Goal: Task Accomplishment & Management: Manage account settings

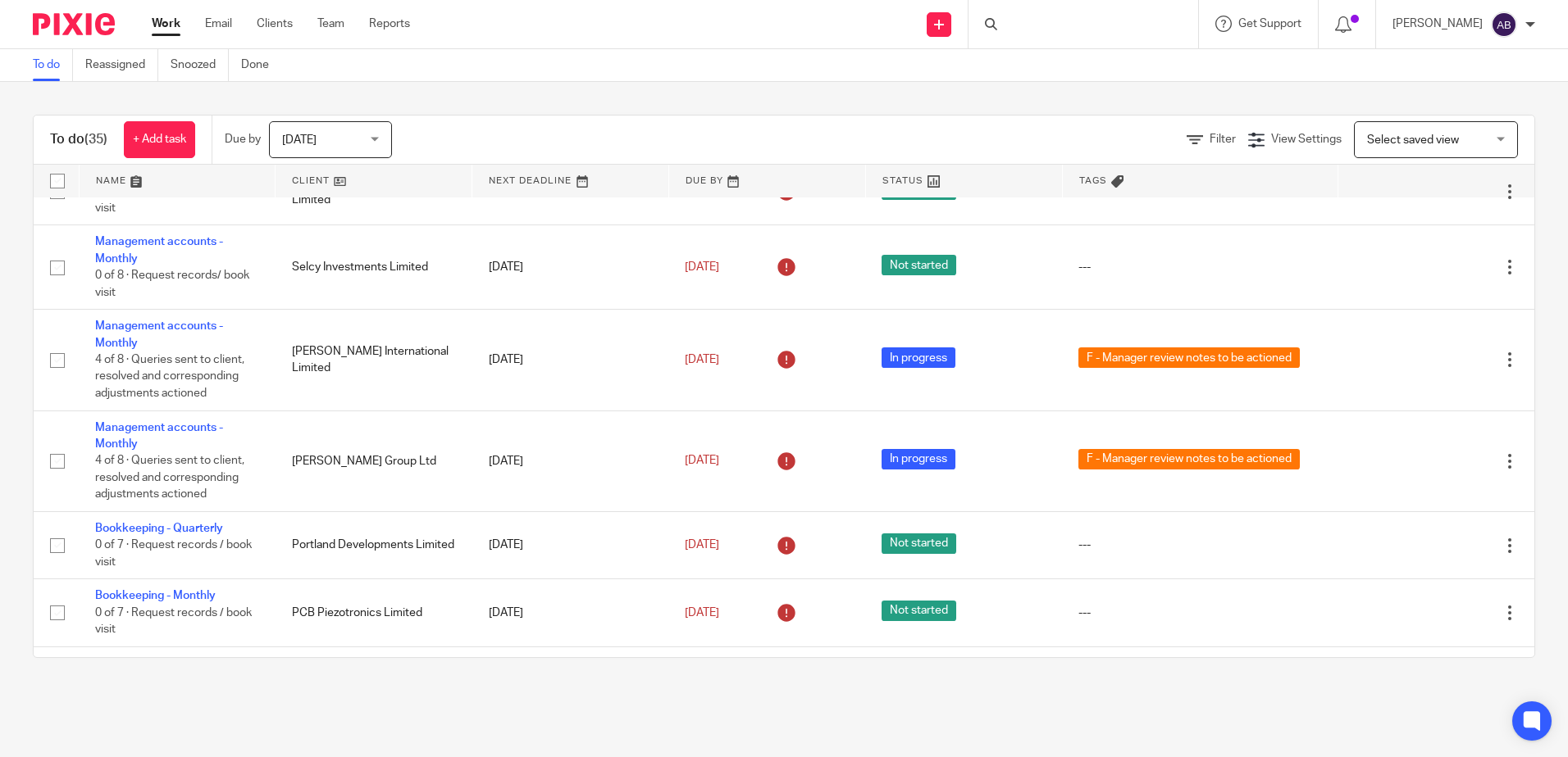
scroll to position [1147, 0]
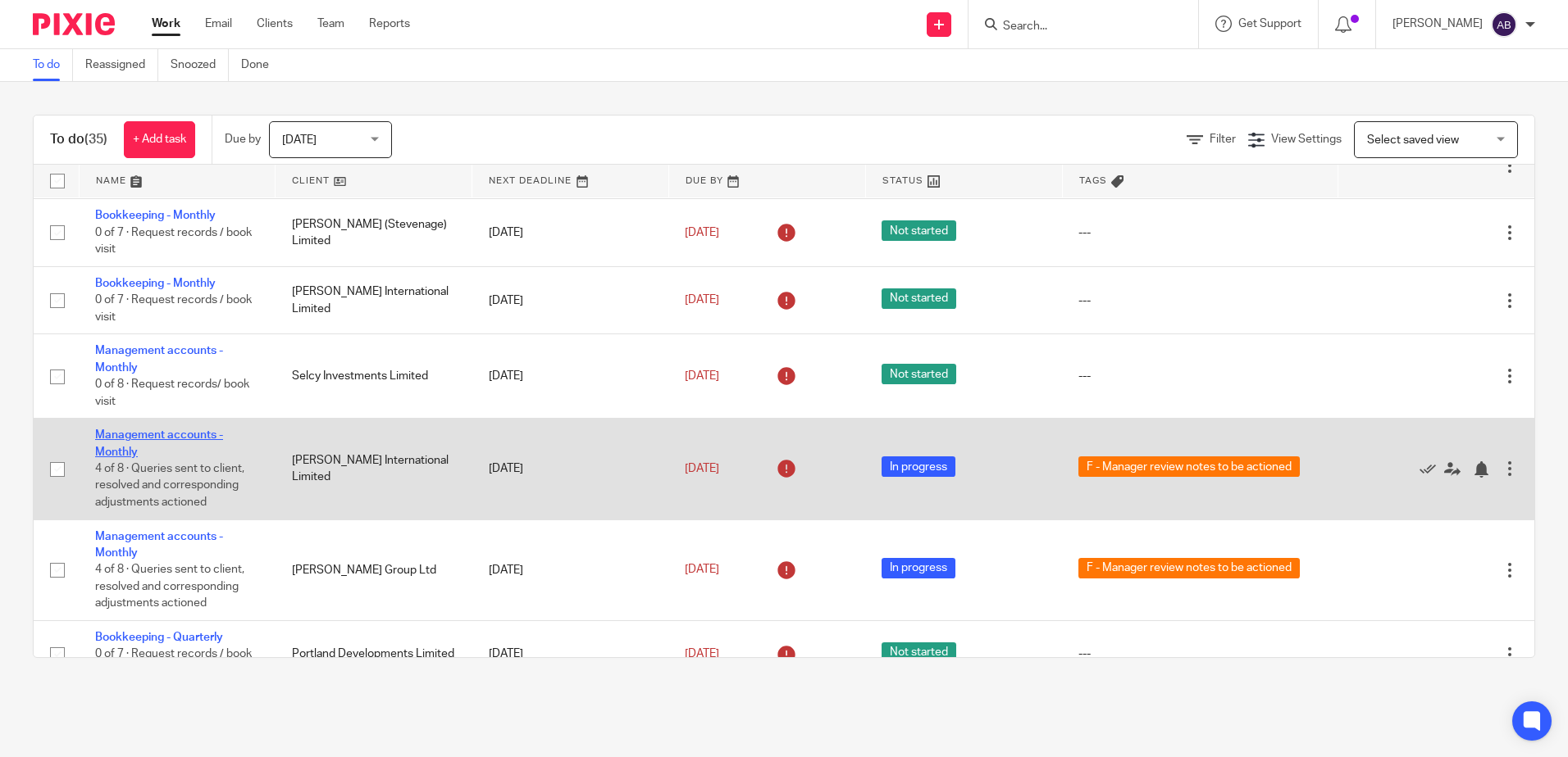
click at [107, 439] on link "Management accounts - Monthly" at bounding box center [158, 443] width 128 height 27
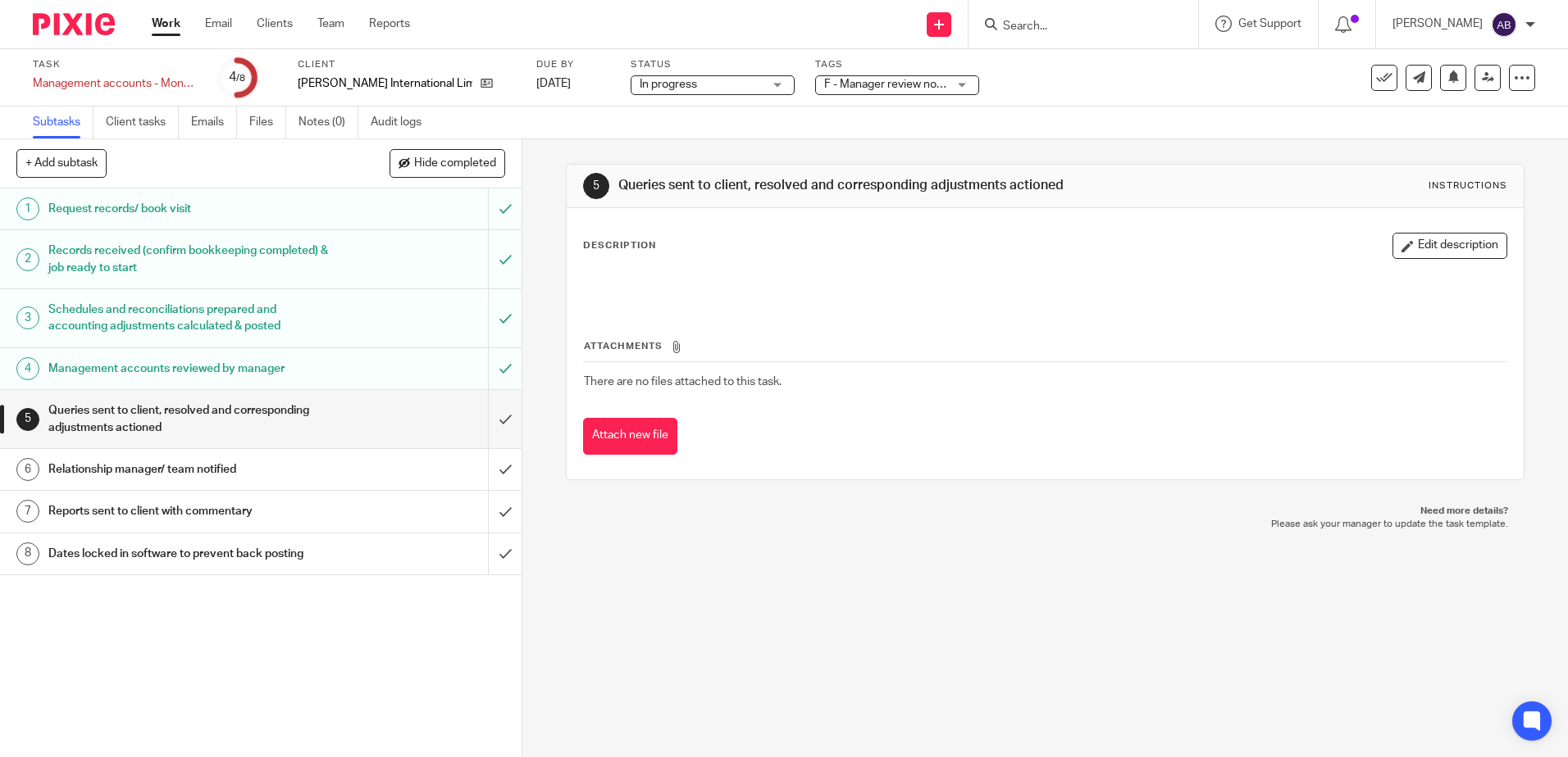
click at [294, 381] on link "4 Management accounts reviewed by manager" at bounding box center [243, 368] width 488 height 41
click at [260, 425] on h1 "Queries sent to client, resolved and corresponding adjustments actioned" at bounding box center [189, 419] width 282 height 42
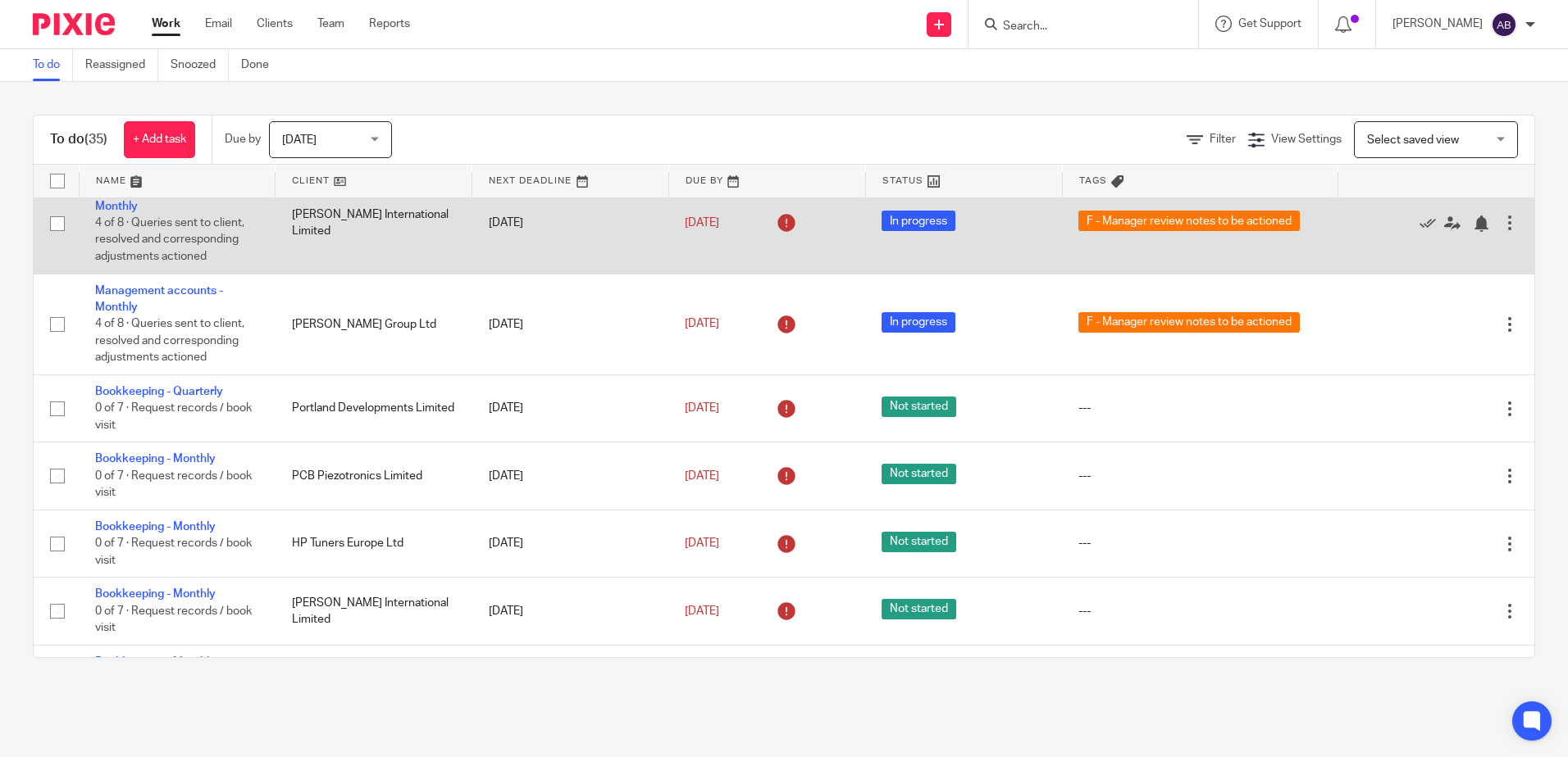
scroll to position [1311, 0]
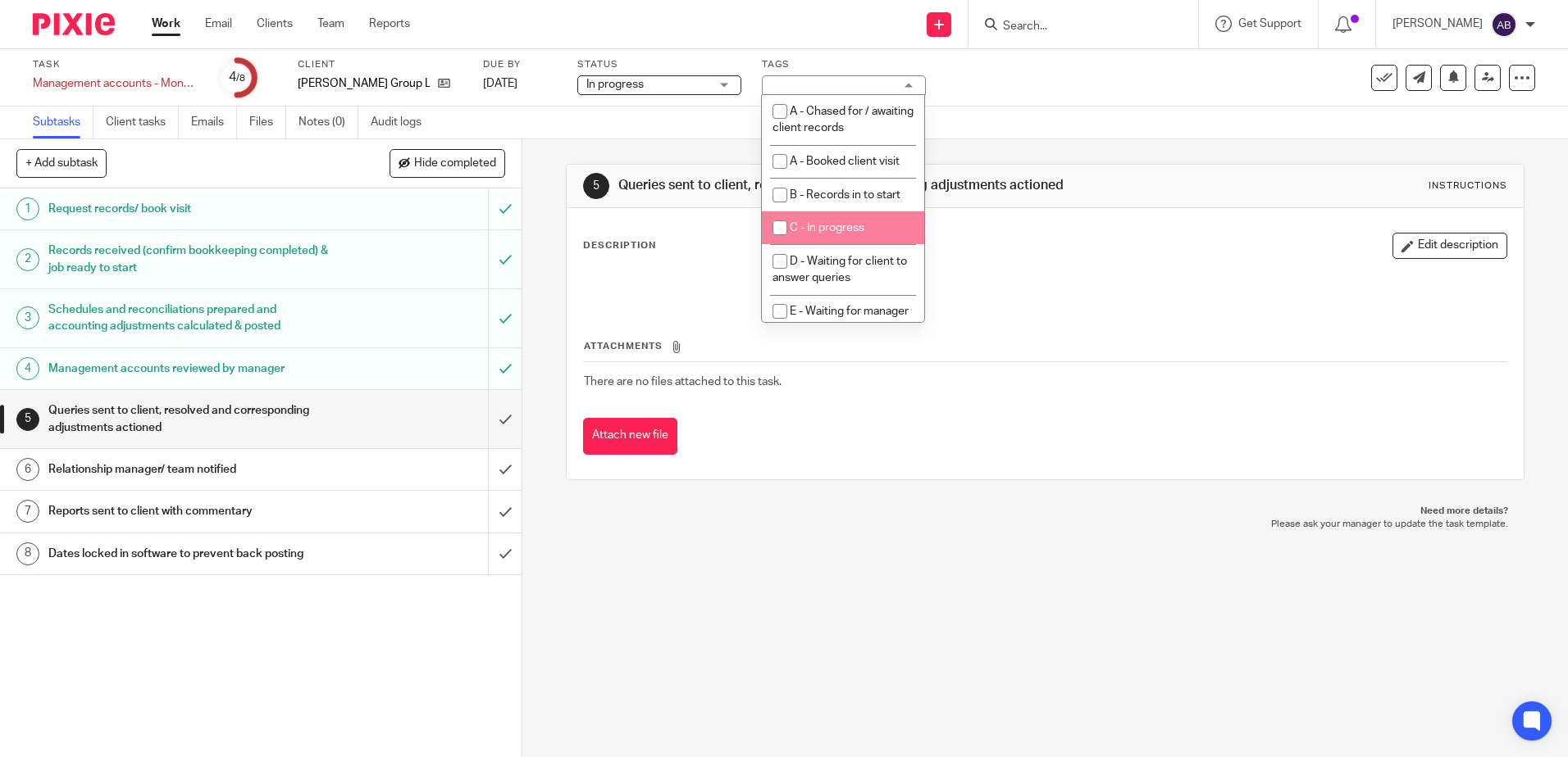
scroll to position [164, 0]
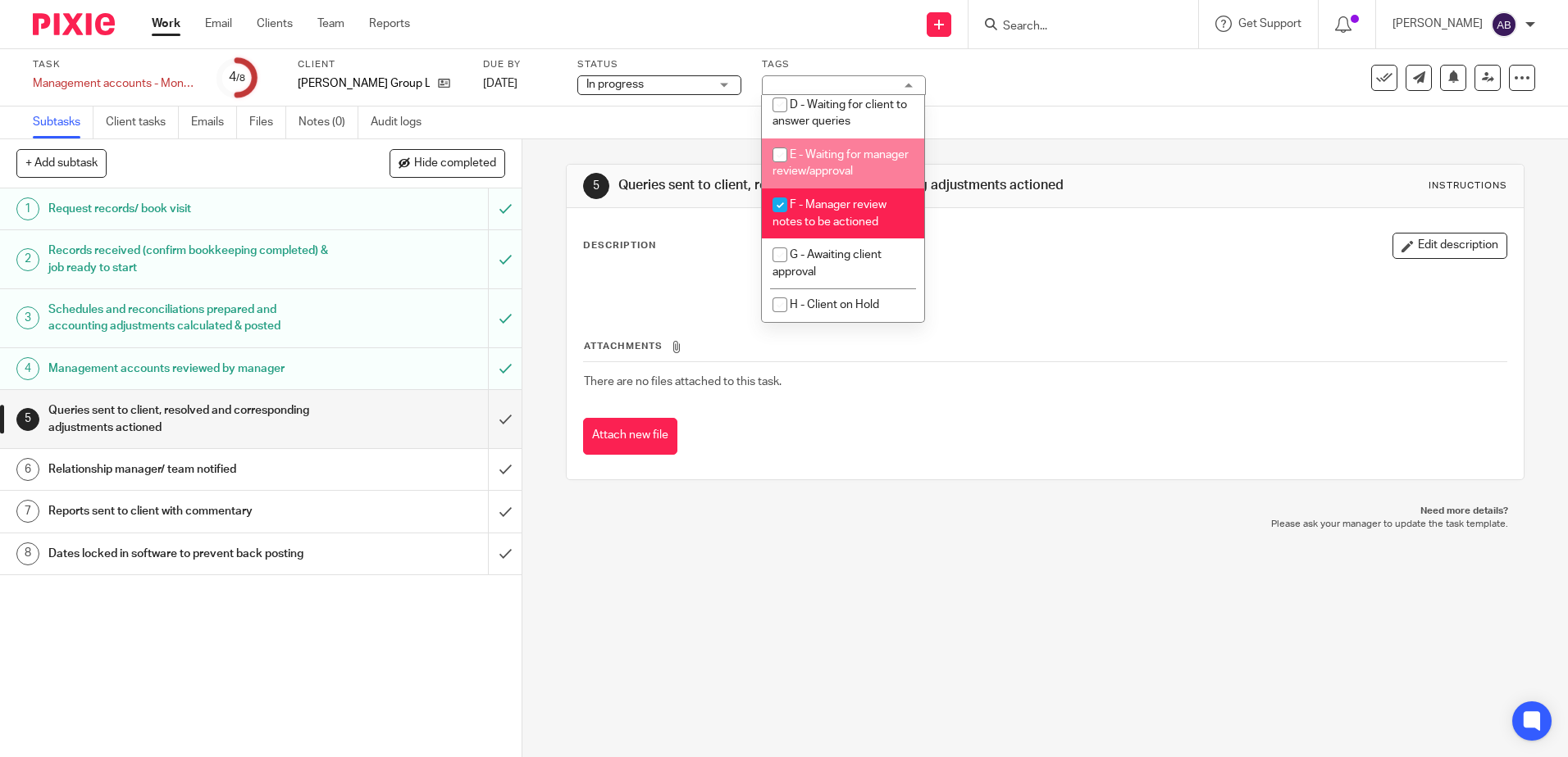
click at [1120, 129] on div "Subtasks Client tasks Emails Files Notes (0) Audit logs" at bounding box center [784, 123] width 1568 height 33
